Goal: Information Seeking & Learning: Learn about a topic

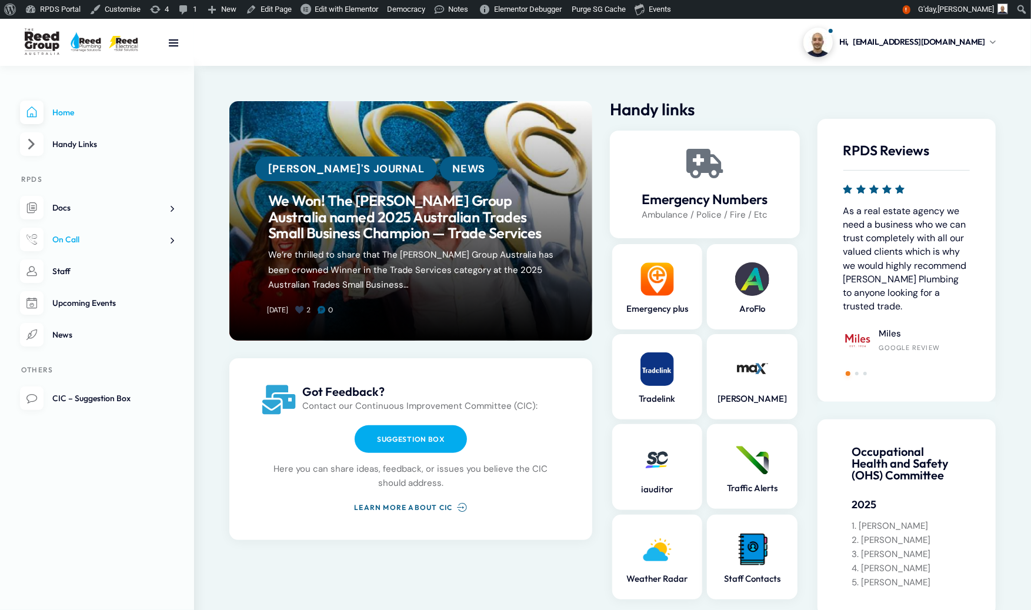
click at [68, 242] on span "On Call" at bounding box center [65, 239] width 27 height 11
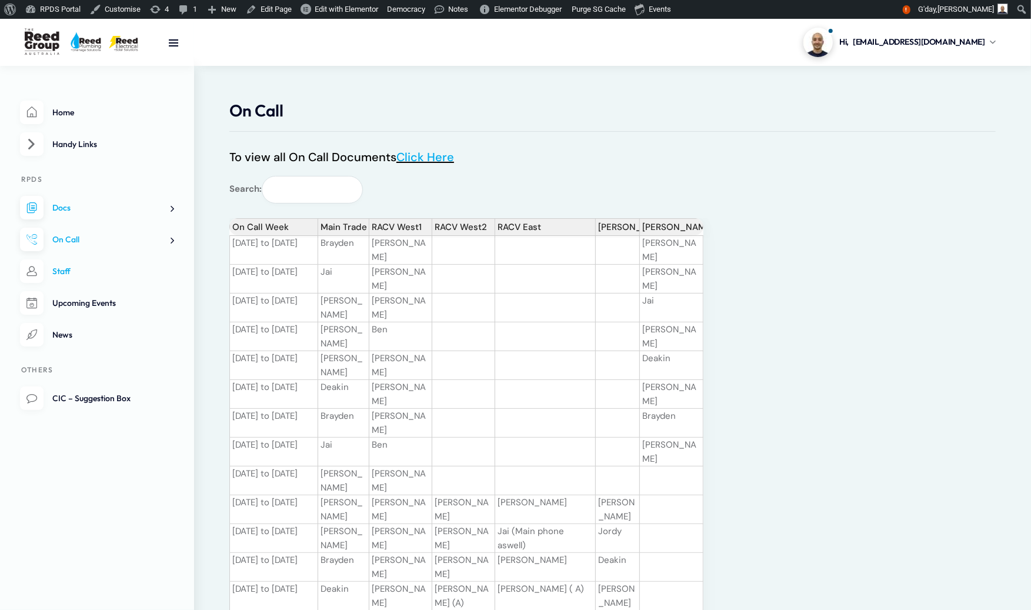
click at [68, 272] on span "Staff" at bounding box center [61, 271] width 18 height 11
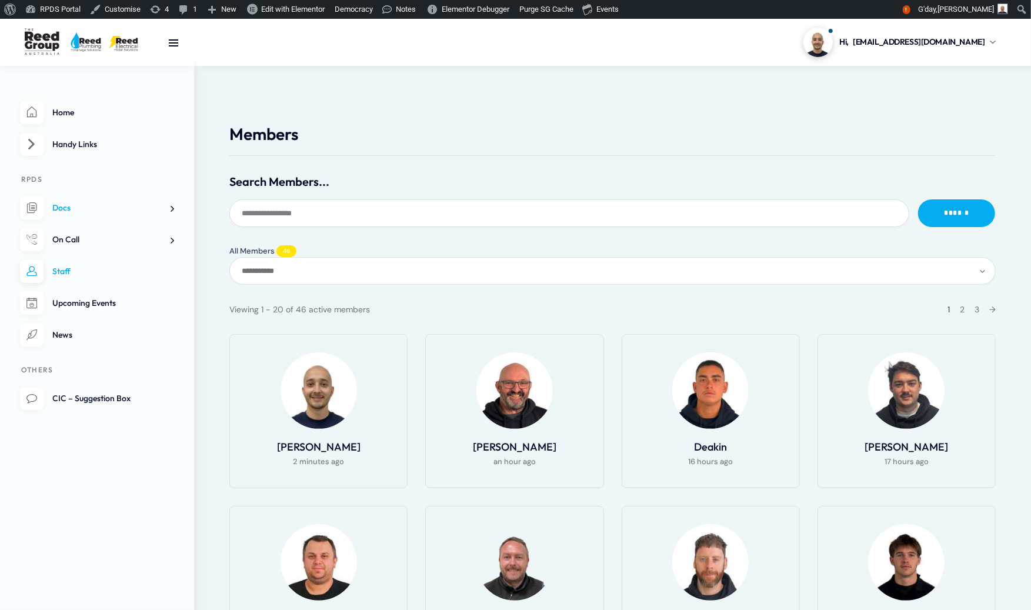
click at [75, 209] on link "Docs" at bounding box center [97, 208] width 154 height 24
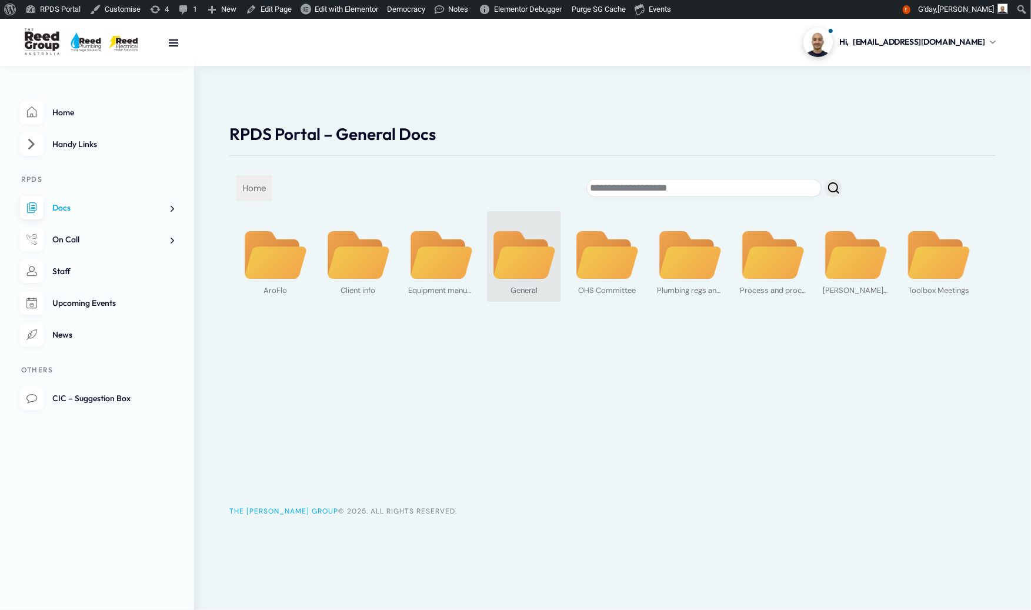
click at [500, 265] on img at bounding box center [524, 255] width 66 height 51
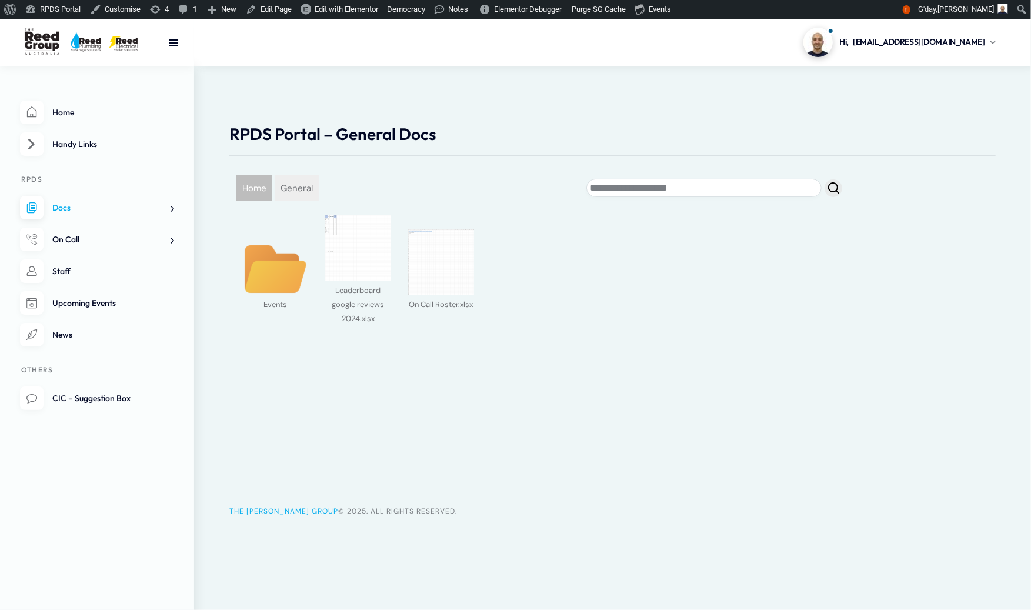
click at [257, 190] on span "Home" at bounding box center [254, 188] width 36 height 26
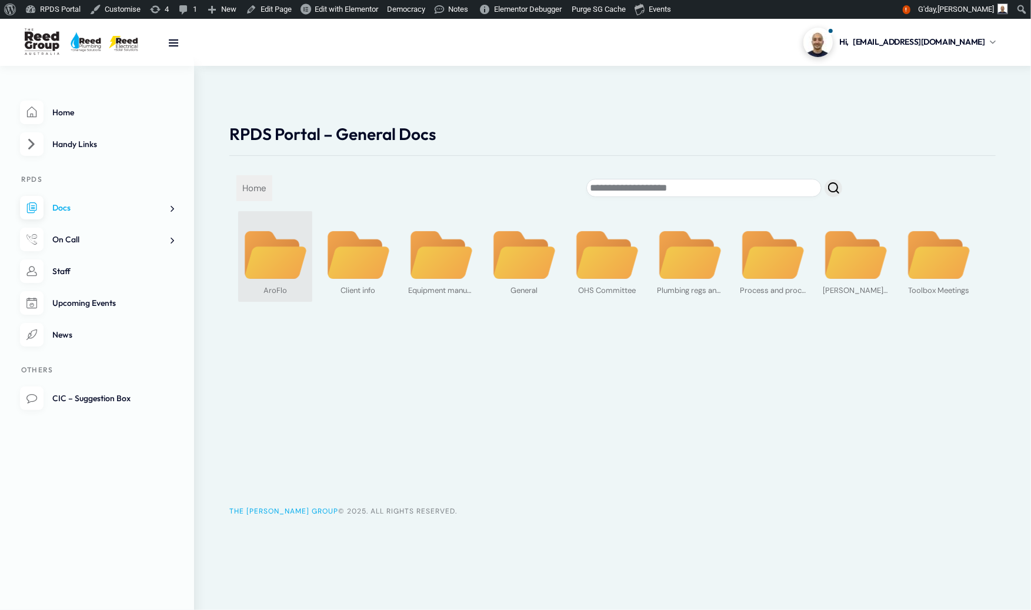
click at [282, 279] on img at bounding box center [275, 255] width 66 height 51
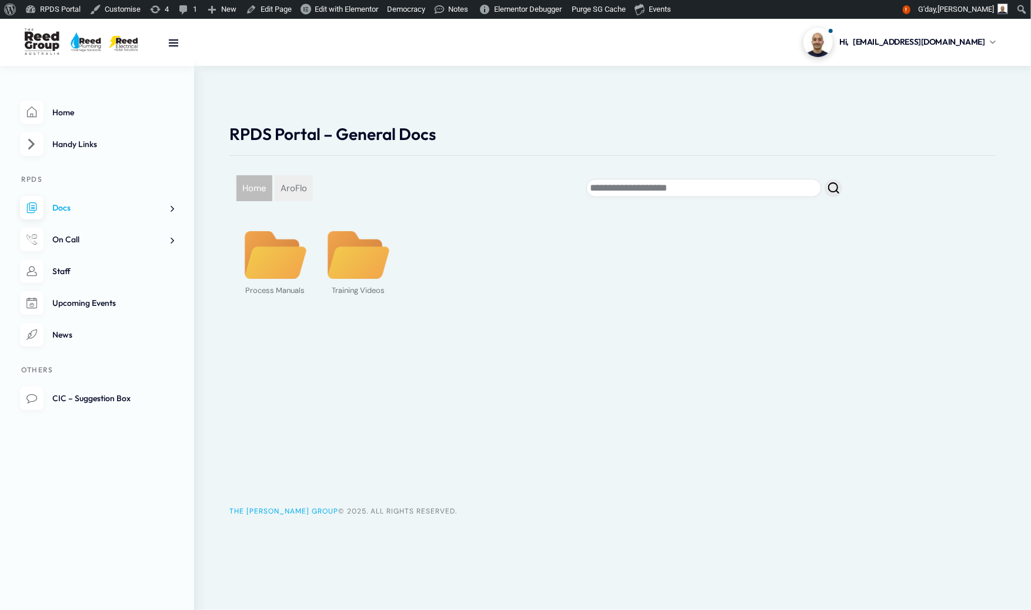
click at [260, 182] on span "Home" at bounding box center [254, 188] width 36 height 26
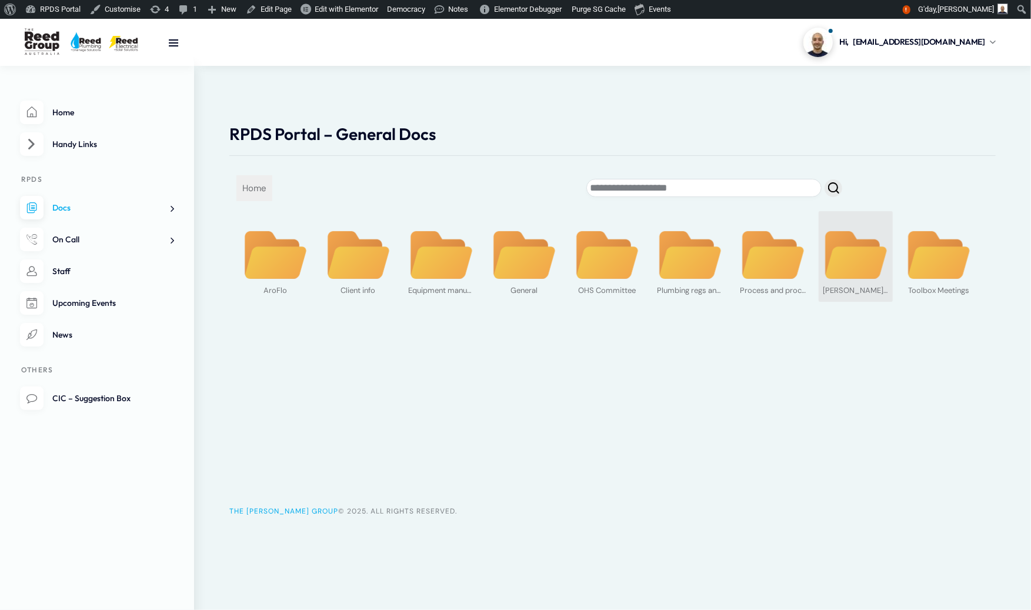
click at [836, 254] on img at bounding box center [856, 255] width 66 height 51
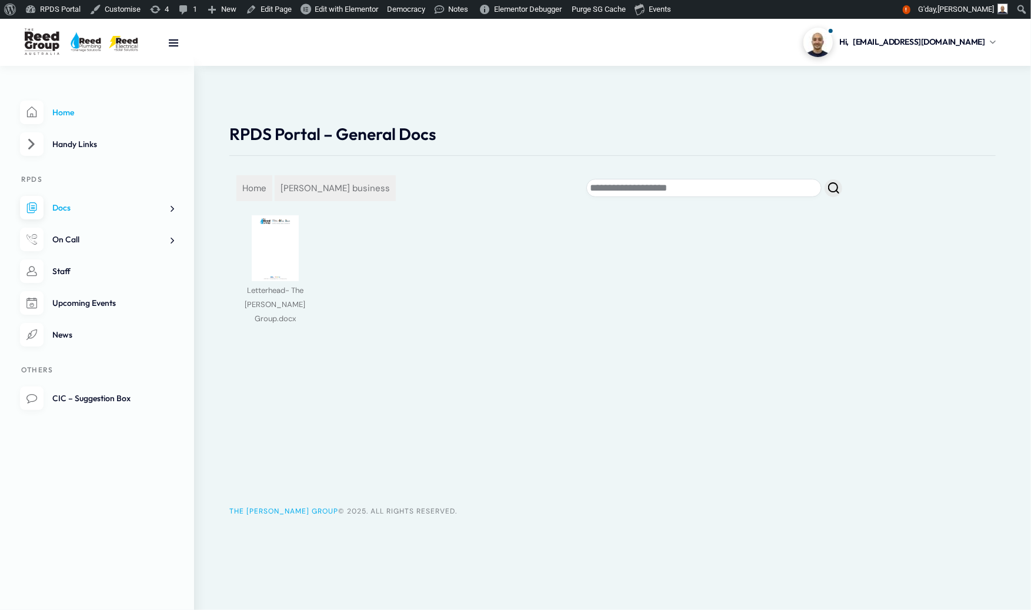
click at [79, 105] on link "Home" at bounding box center [97, 113] width 154 height 24
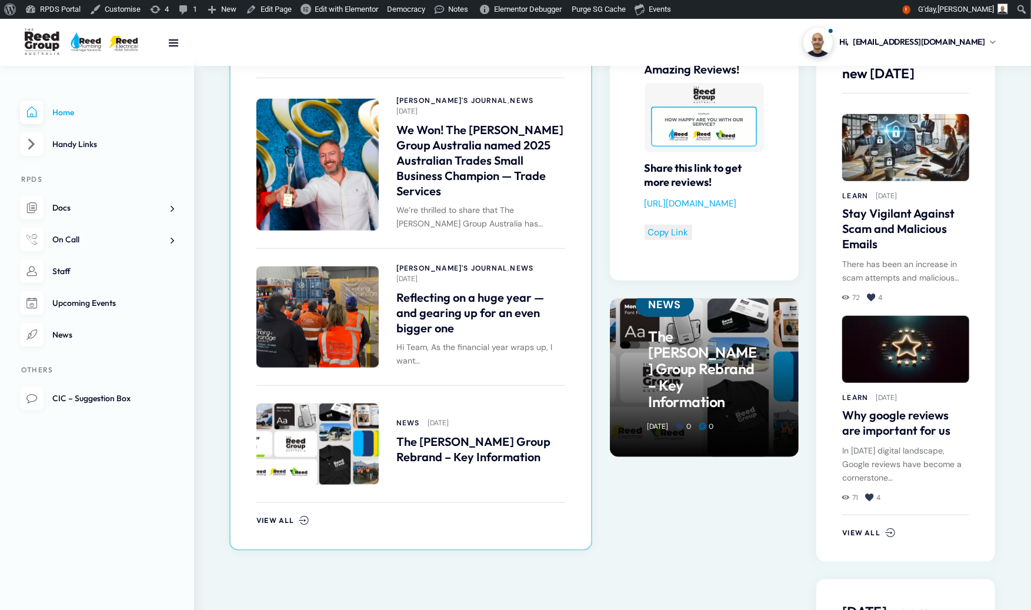
scroll to position [616, 0]
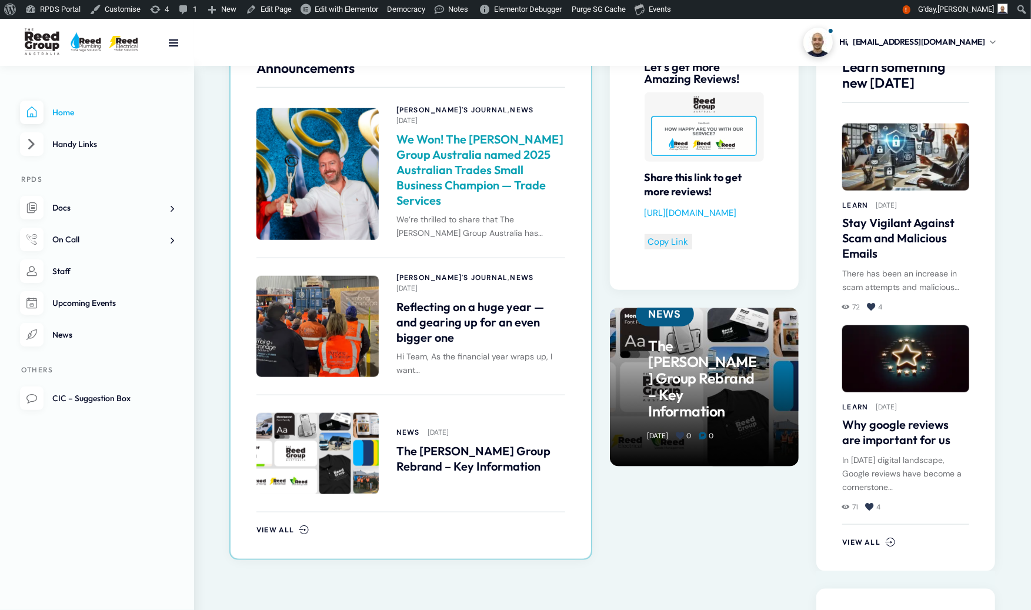
click at [460, 141] on link "We Won! The Reed Group Australia named 2025 Australian Trades Small Business Ch…" at bounding box center [480, 170] width 169 height 76
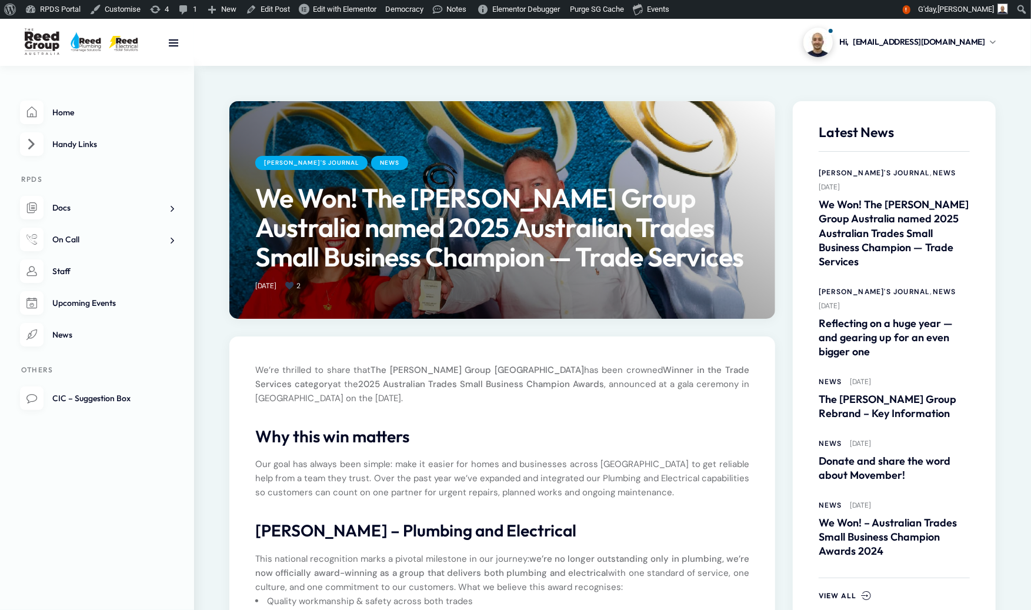
scroll to position [2, 0]
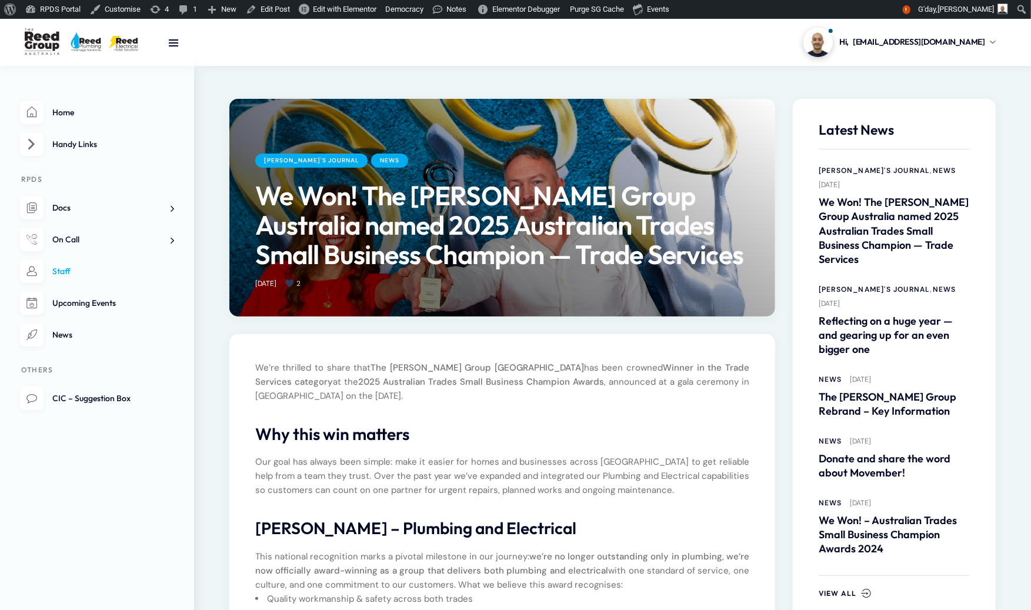
click at [56, 266] on span "Staff" at bounding box center [61, 271] width 18 height 11
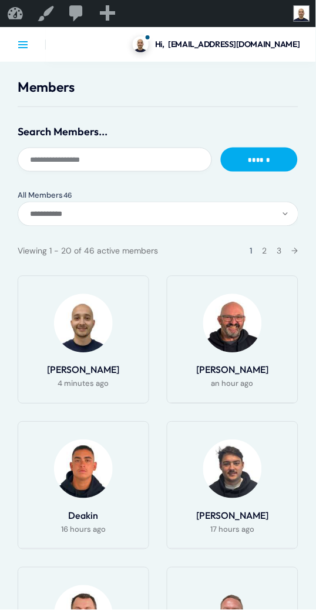
click at [26, 46] on link at bounding box center [23, 44] width 11 height 11
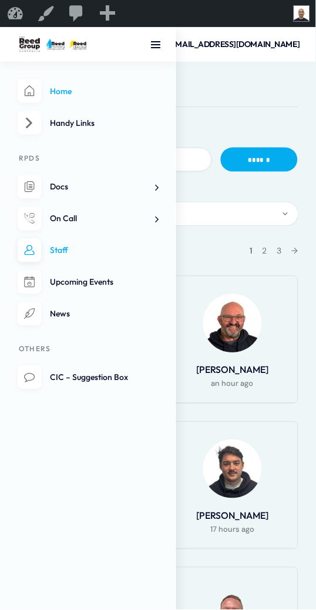
click at [42, 85] on link "Home" at bounding box center [88, 91] width 141 height 24
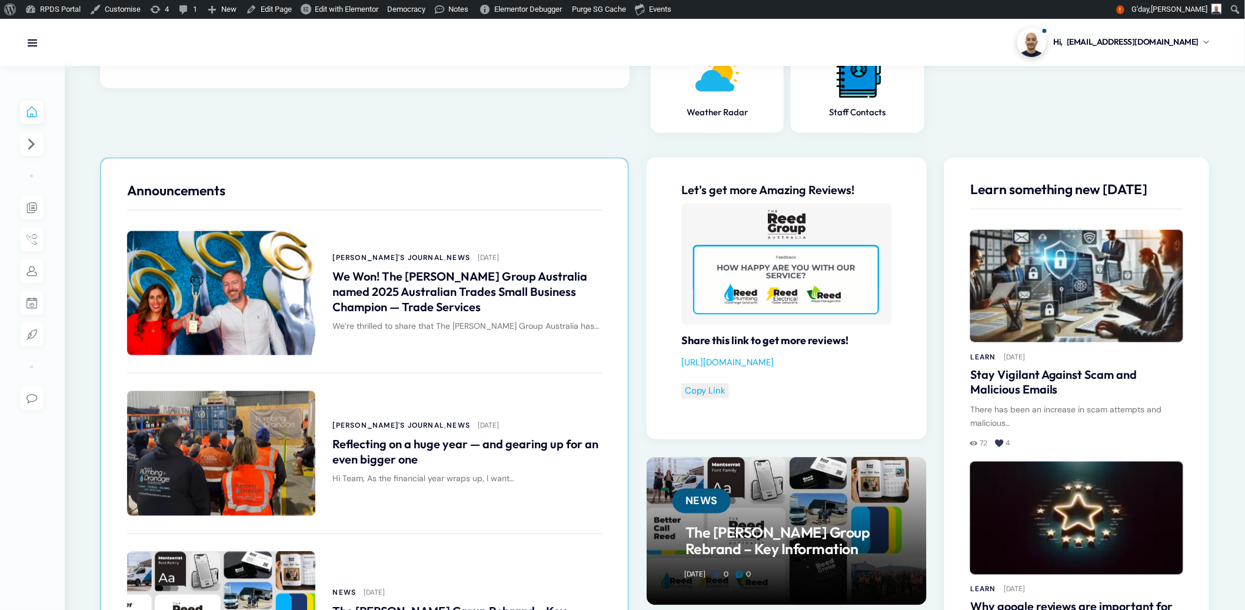
scroll to position [548, 0]
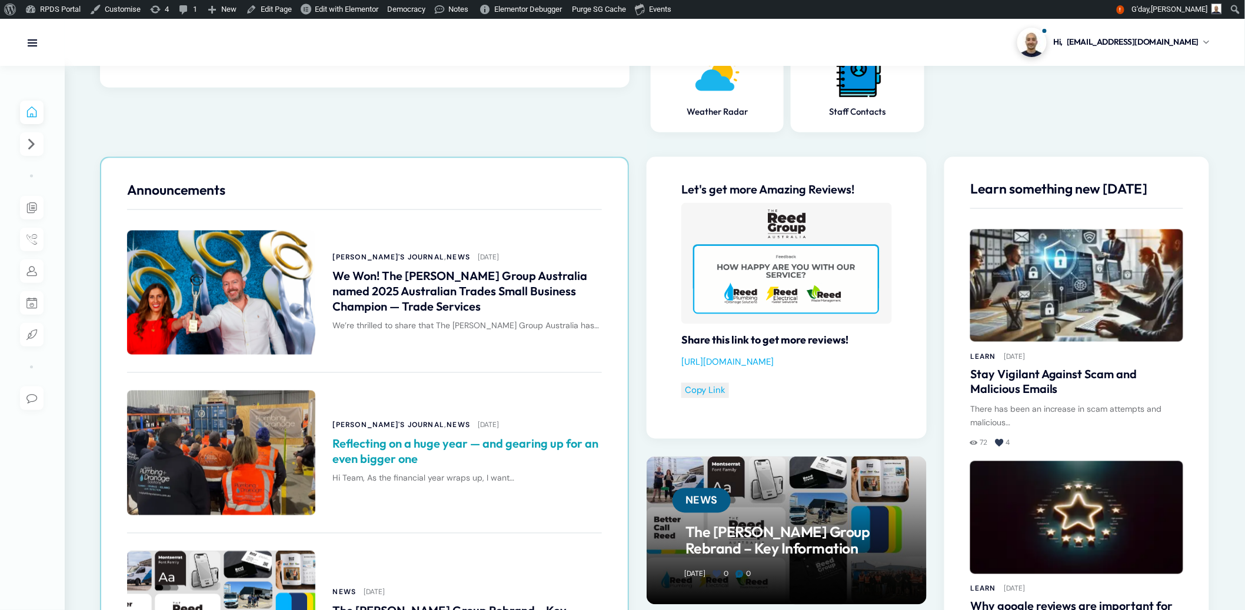
click at [316, 441] on link "Reflecting on a huge year — and gearing up for an even bigger one" at bounding box center [467, 451] width 269 height 31
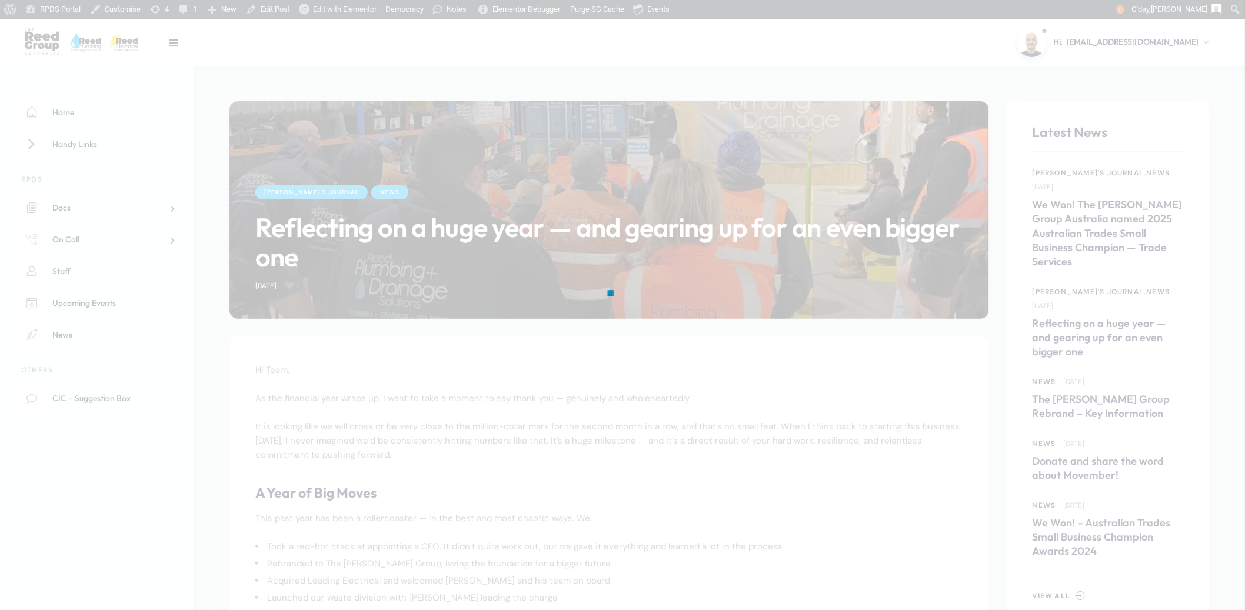
scroll to position [15, 0]
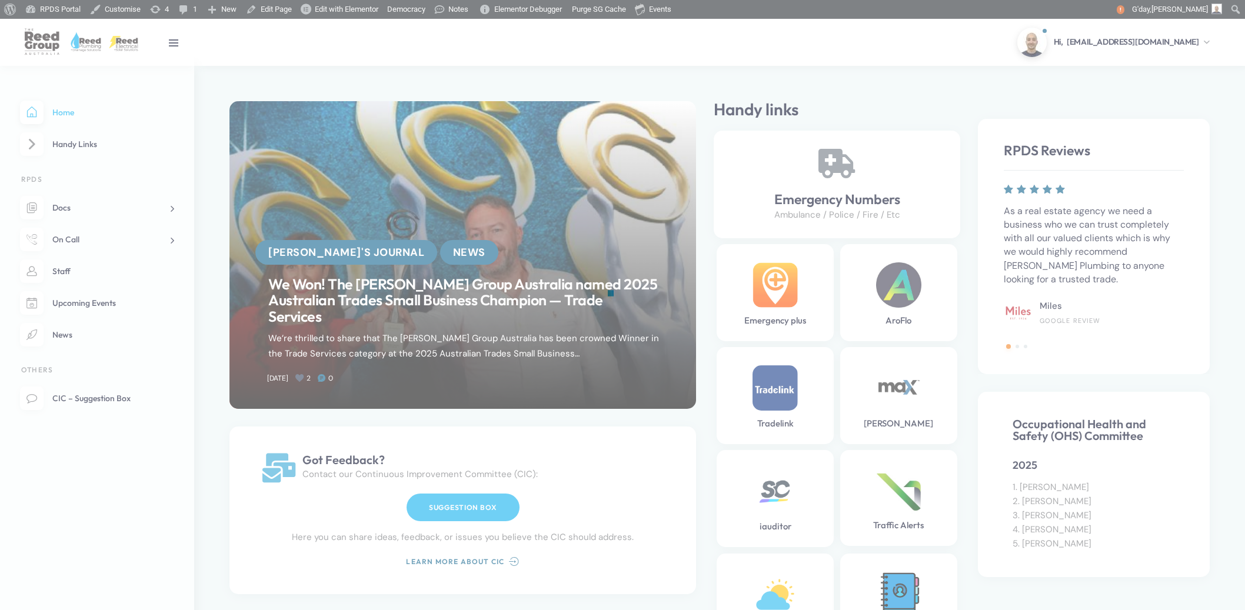
scroll to position [548, 0]
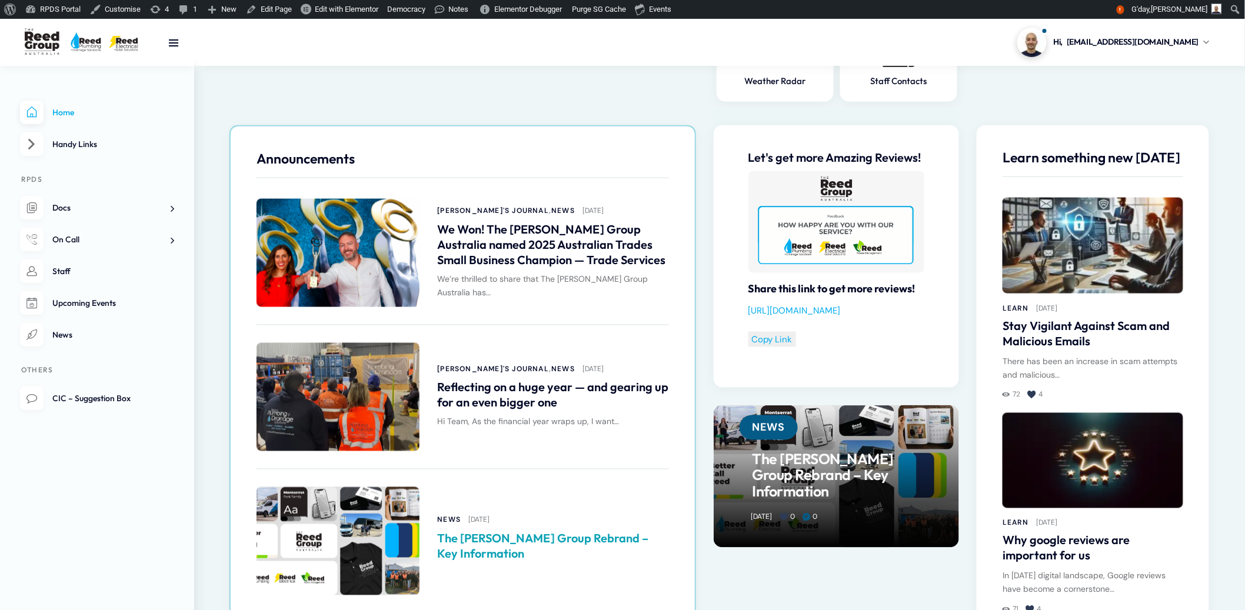
click at [468, 539] on link "The [PERSON_NAME] Group Rebrand – Key Information" at bounding box center [552, 546] width 231 height 31
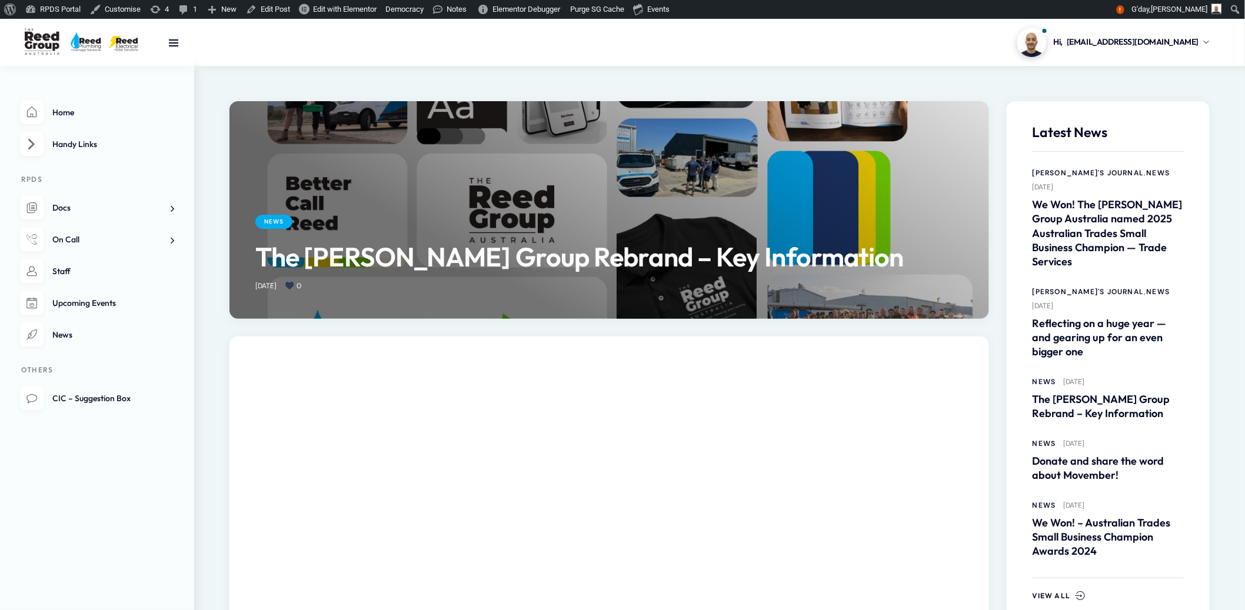
click at [432, 188] on div at bounding box center [608, 210] width 759 height 218
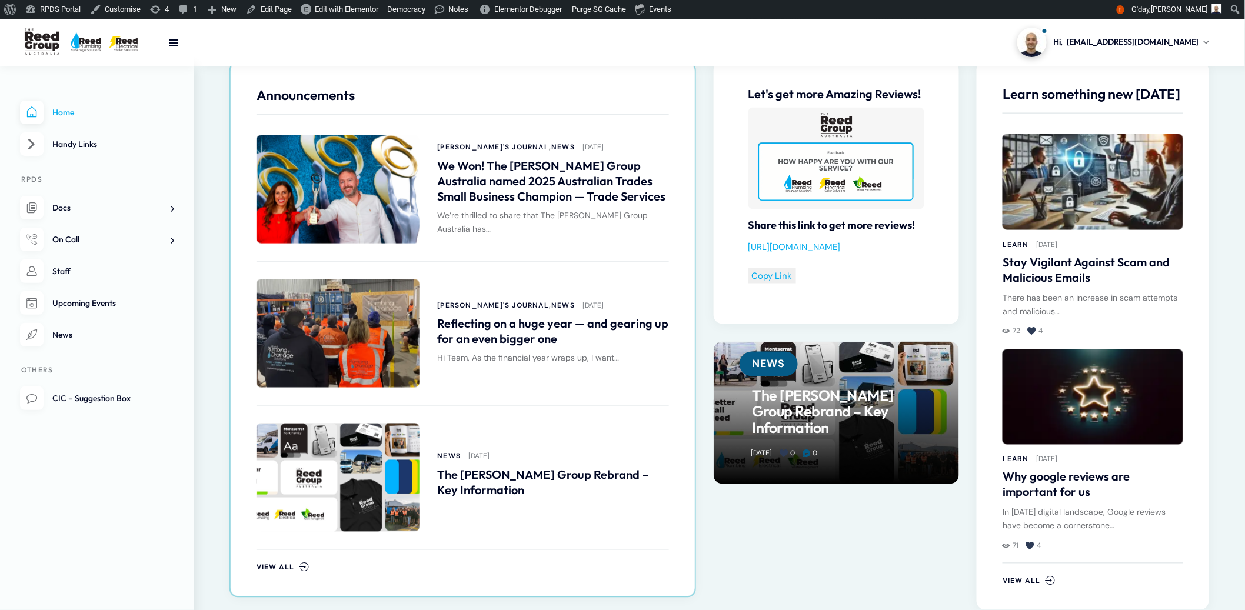
scroll to position [614, 0]
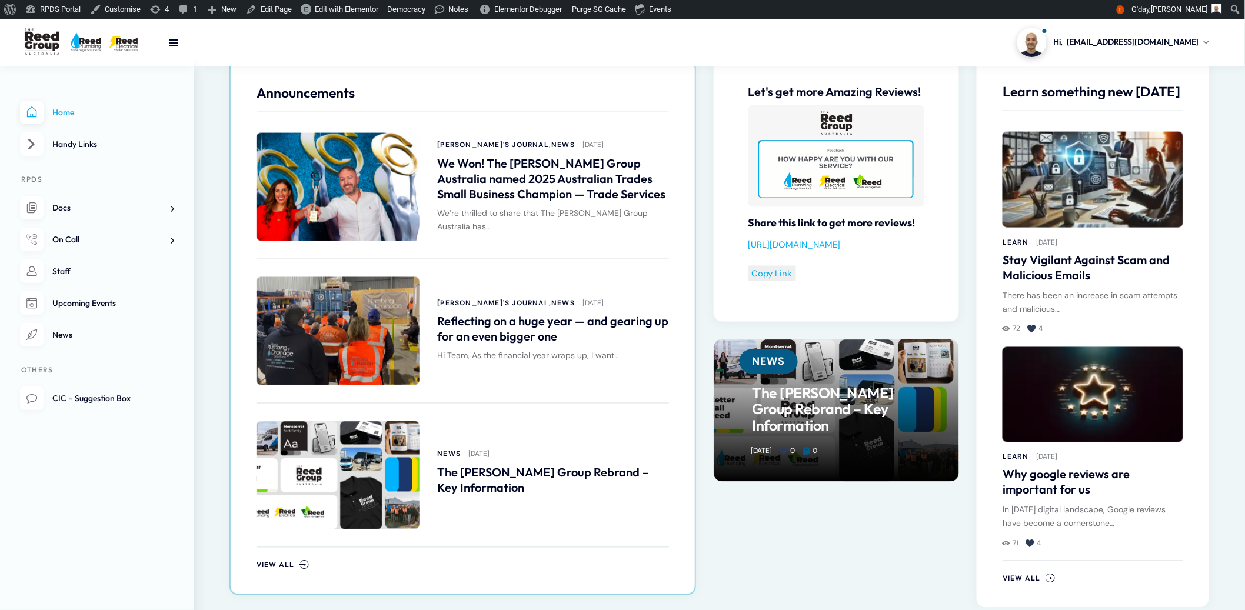
click at [321, 485] on span at bounding box center [337, 475] width 163 height 108
click at [455, 483] on link "The [PERSON_NAME] Group Rebrand – Key Information" at bounding box center [552, 480] width 231 height 31
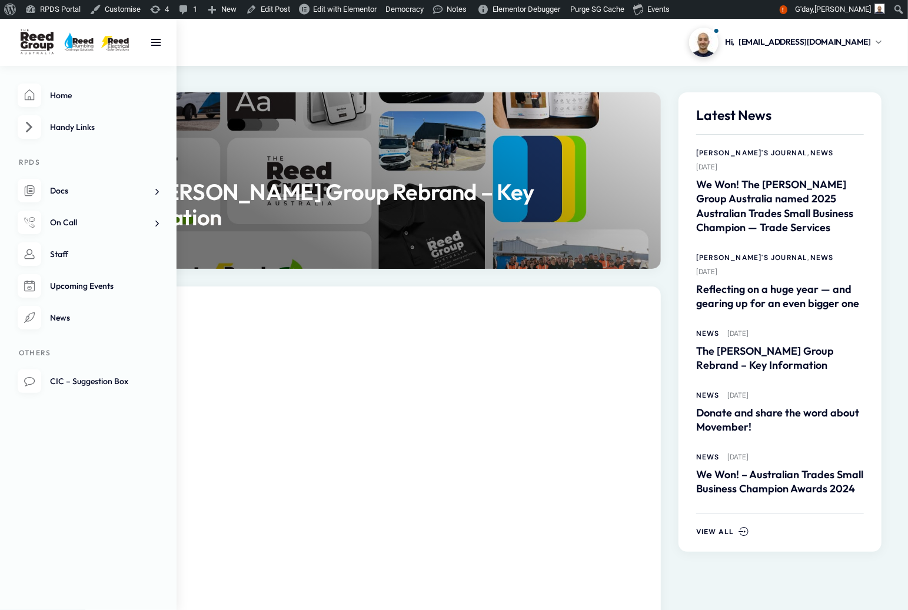
click at [148, 39] on div at bounding box center [88, 42] width 176 height 47
click at [152, 42] on link at bounding box center [156, 42] width 11 height 11
click at [285, 29] on div at bounding box center [211, 43] width 271 height 38
click at [153, 41] on link at bounding box center [156, 42] width 11 height 11
